Goal: Task Accomplishment & Management: Manage account settings

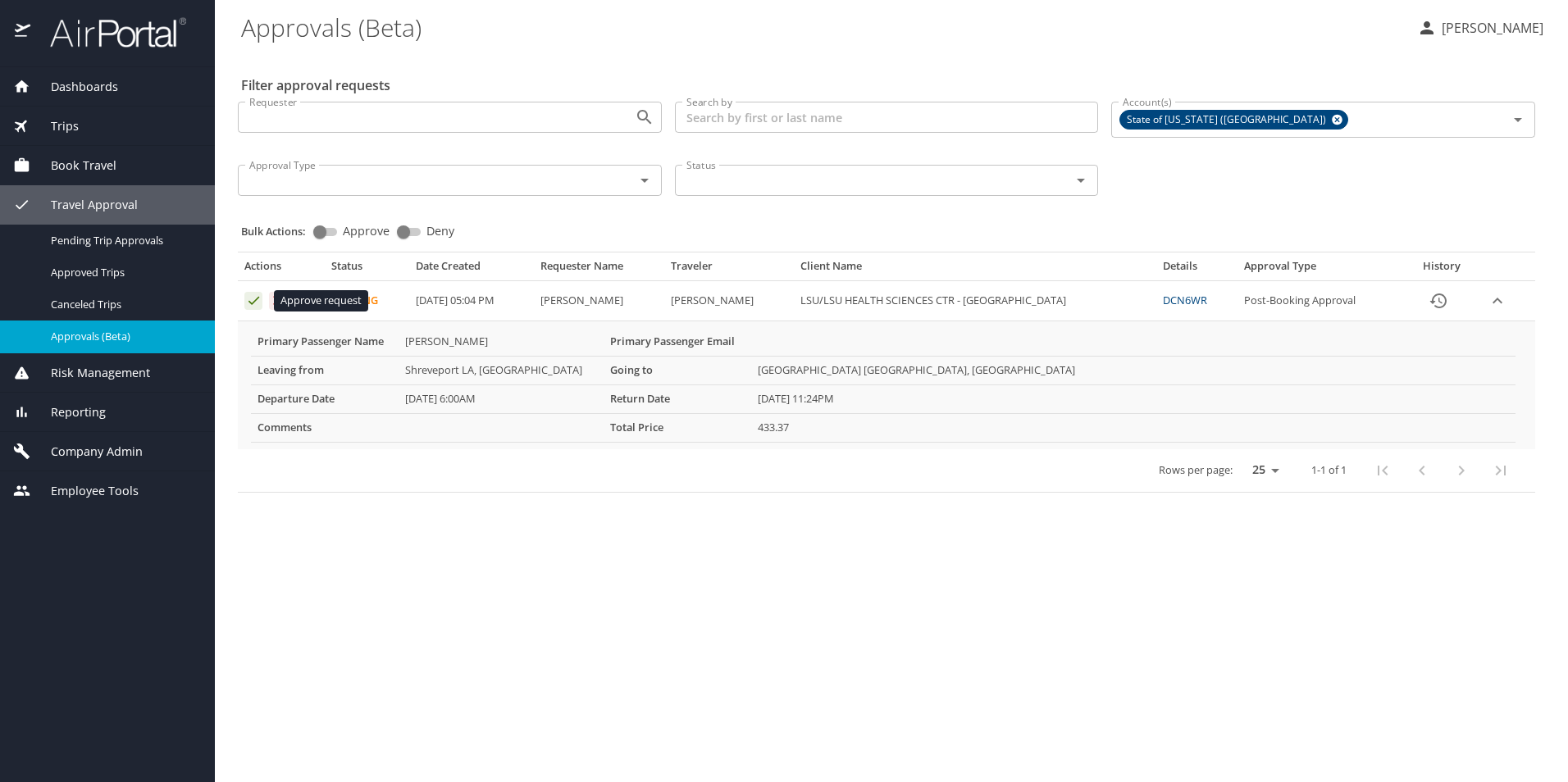
click at [252, 303] on icon "Approval table" at bounding box center [253, 301] width 10 height 9
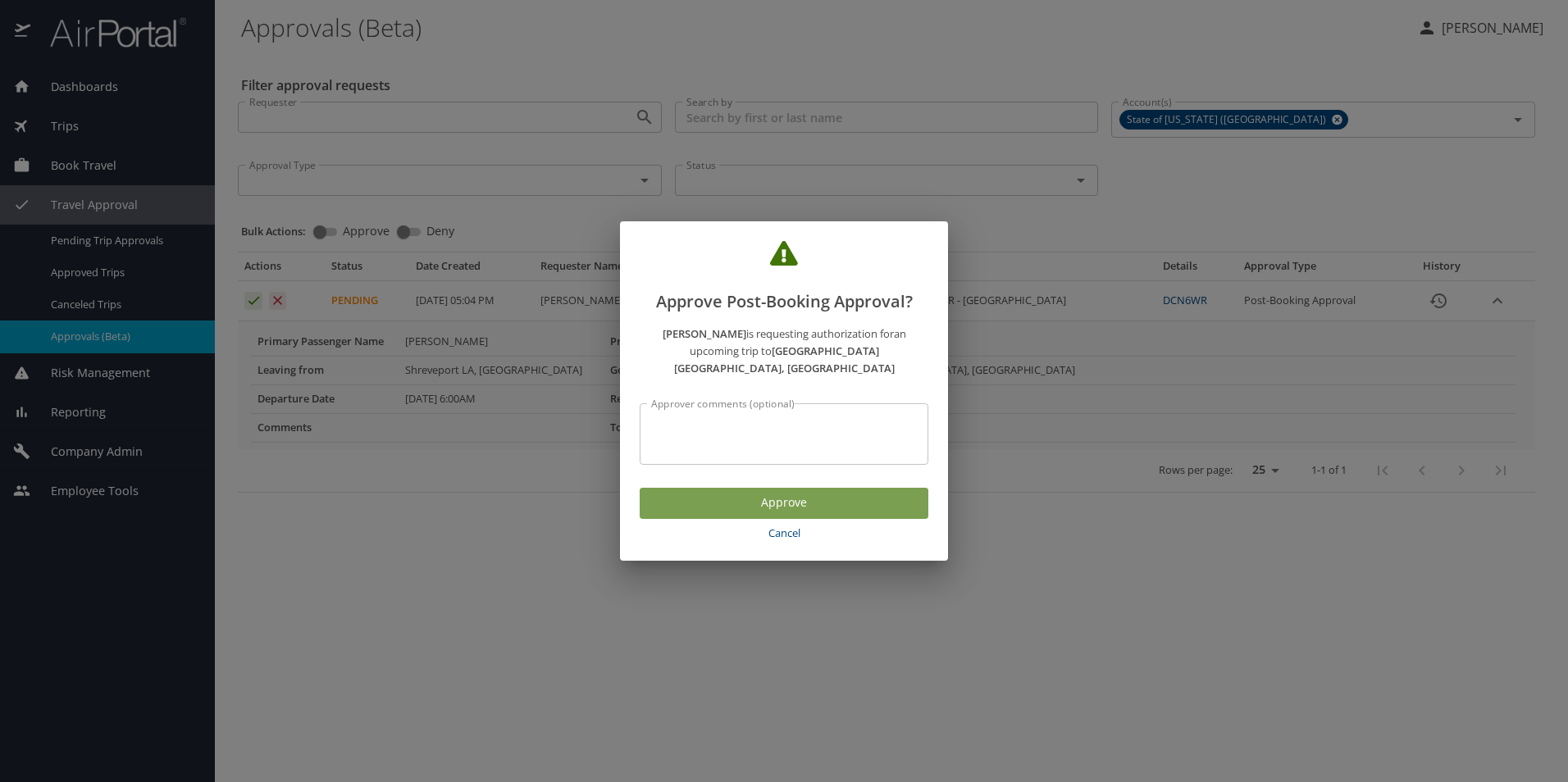
click at [703, 498] on span "Approve" at bounding box center [784, 503] width 262 height 21
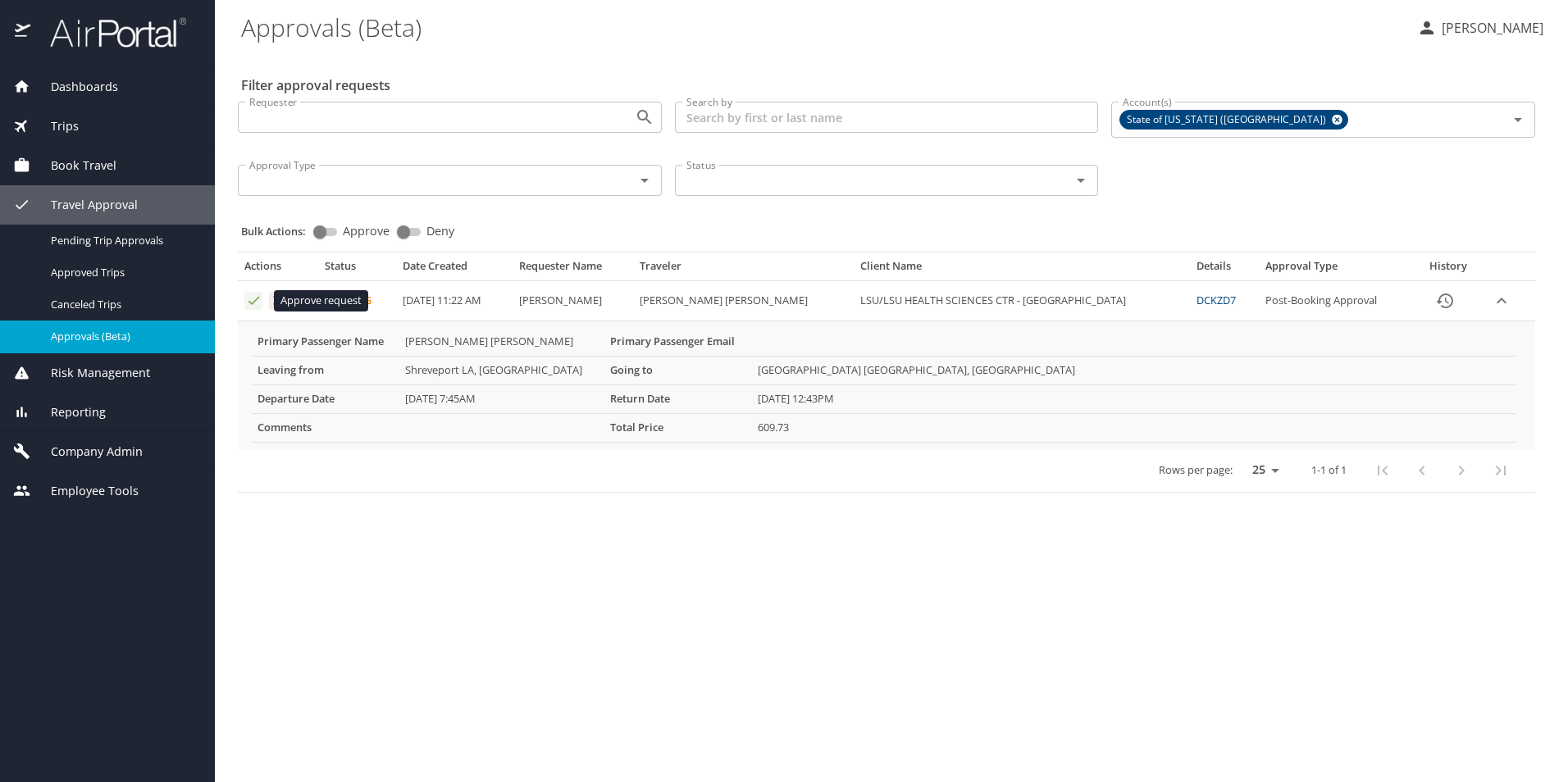
click at [250, 301] on icon "Approval table" at bounding box center [253, 301] width 15 height 15
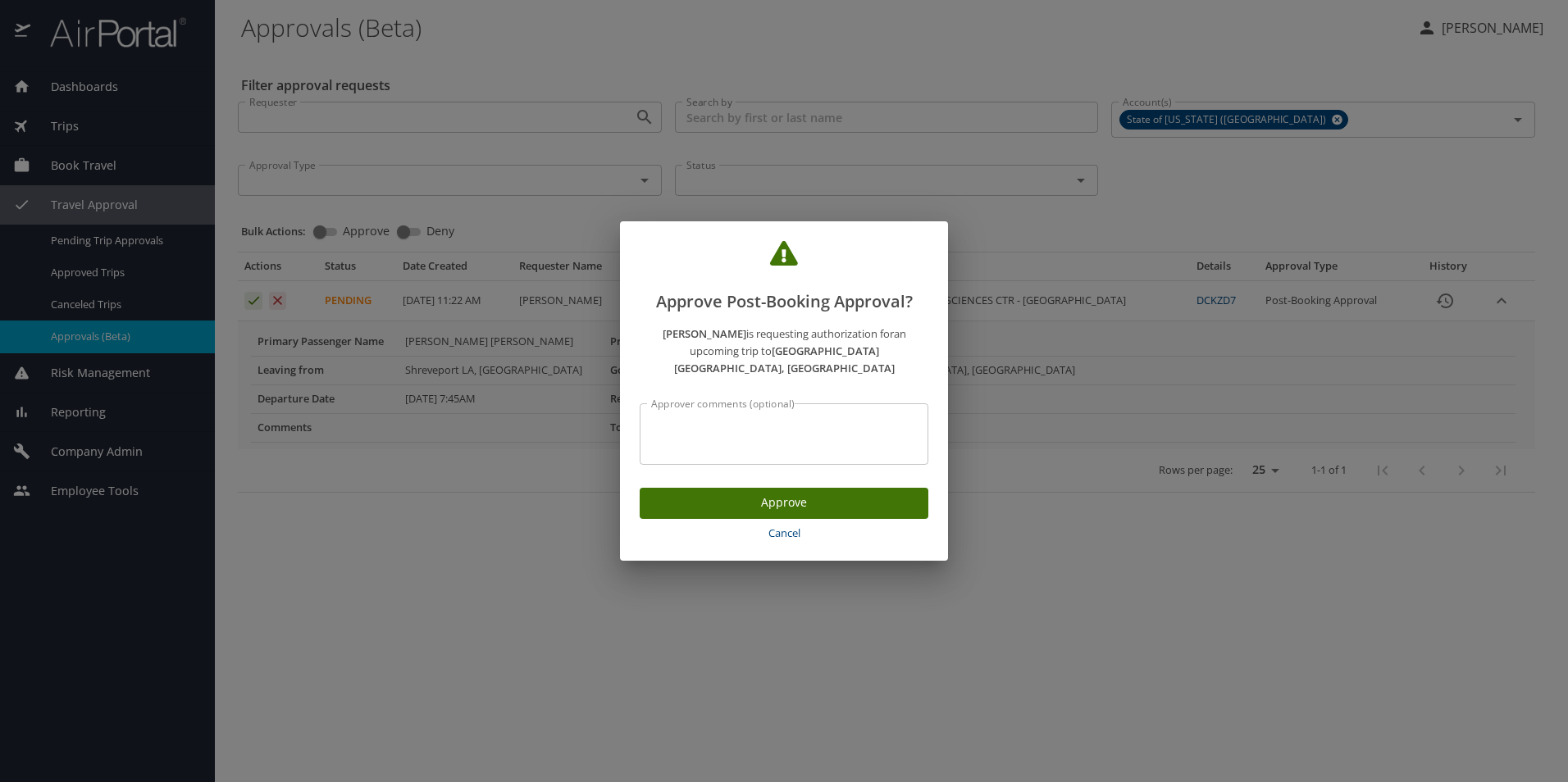
click at [722, 498] on span "Approve" at bounding box center [784, 503] width 262 height 21
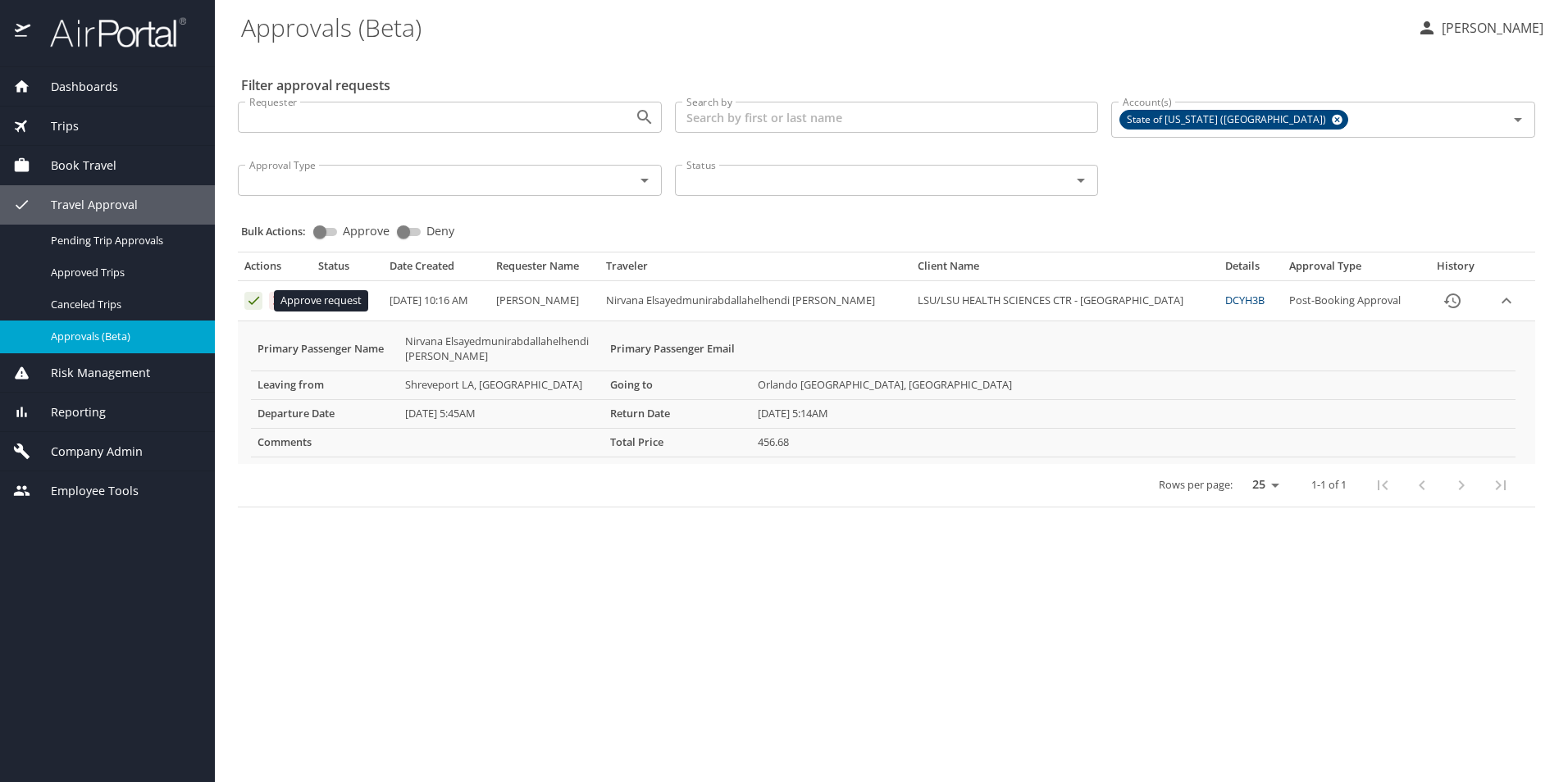
click at [255, 300] on icon "Approval table" at bounding box center [253, 301] width 10 height 9
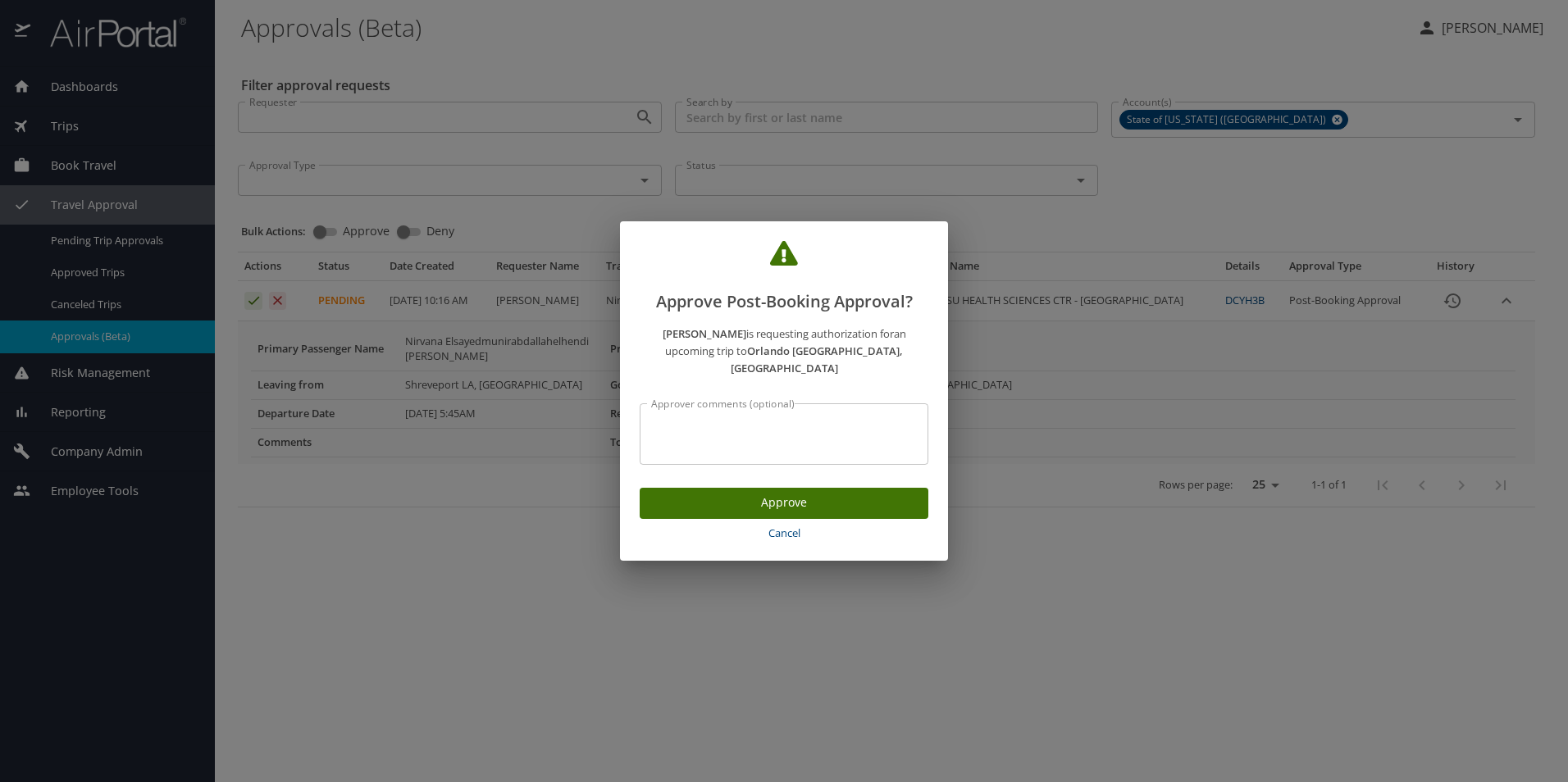
click at [777, 495] on span "Approve" at bounding box center [784, 503] width 262 height 21
